Goal: Check status: Check status

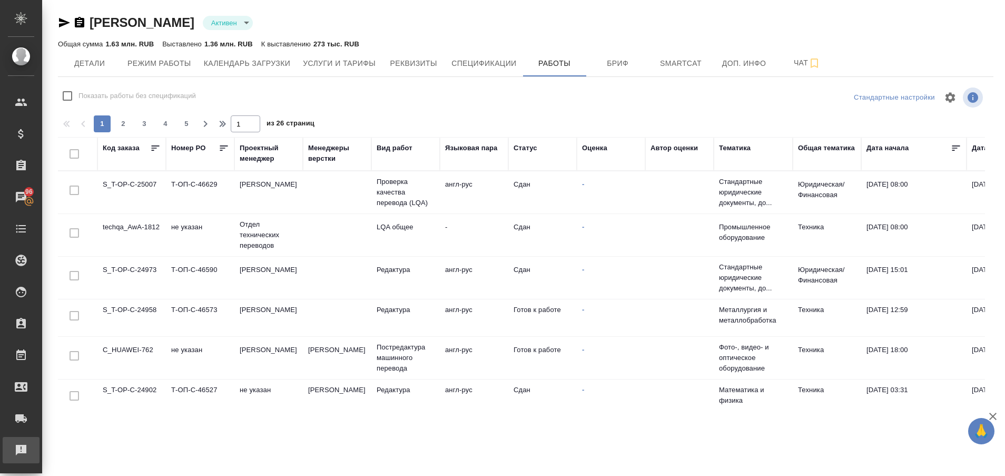
click at [21, 446] on div "Рекламации" at bounding box center [8, 450] width 26 height 16
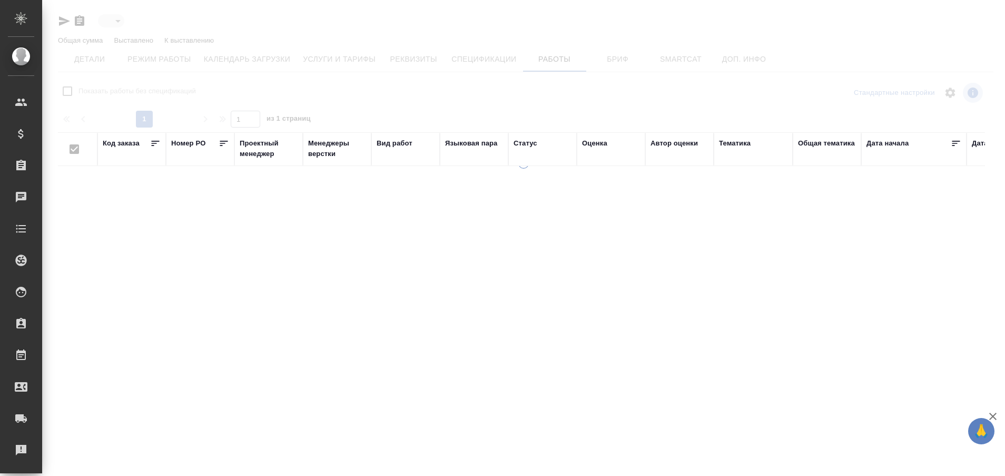
type input "active"
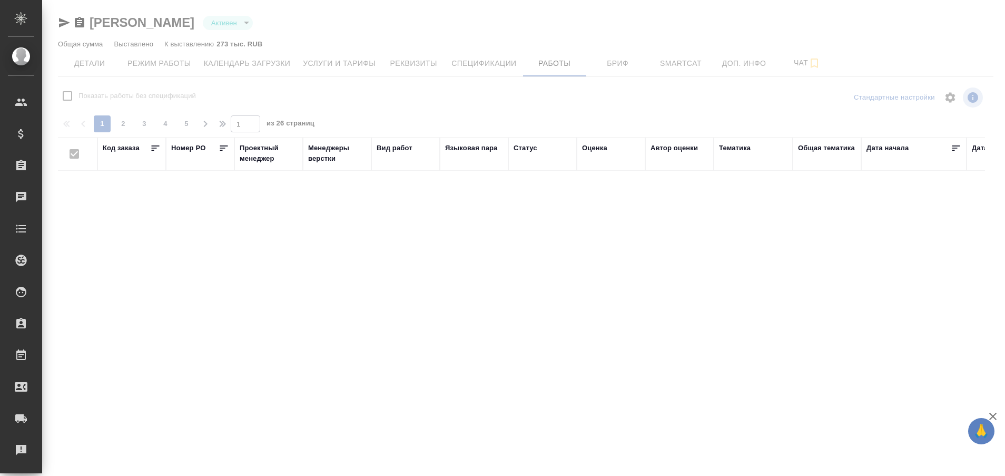
checkbox input "false"
